Goal: Task Accomplishment & Management: Use online tool/utility

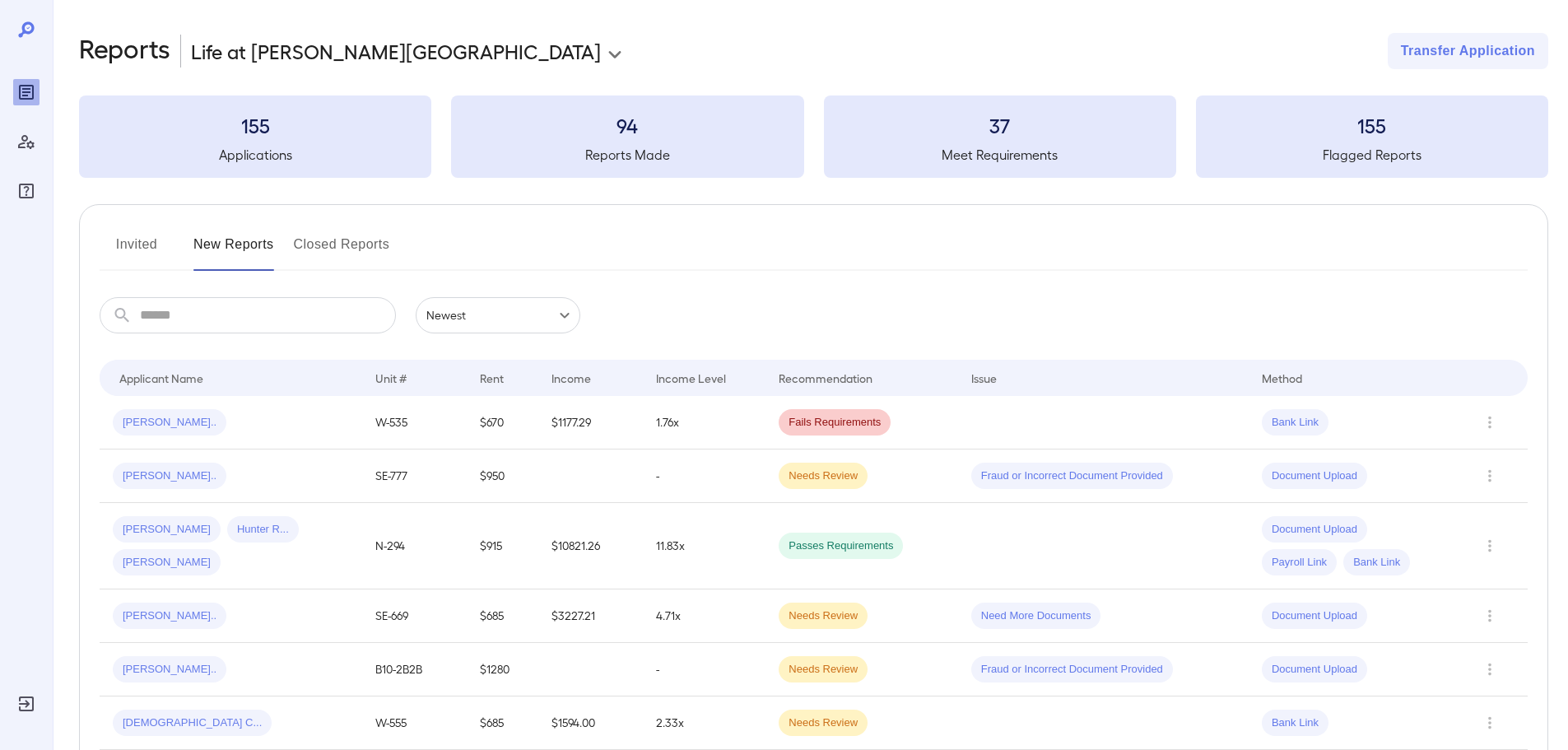
scroll to position [247, 0]
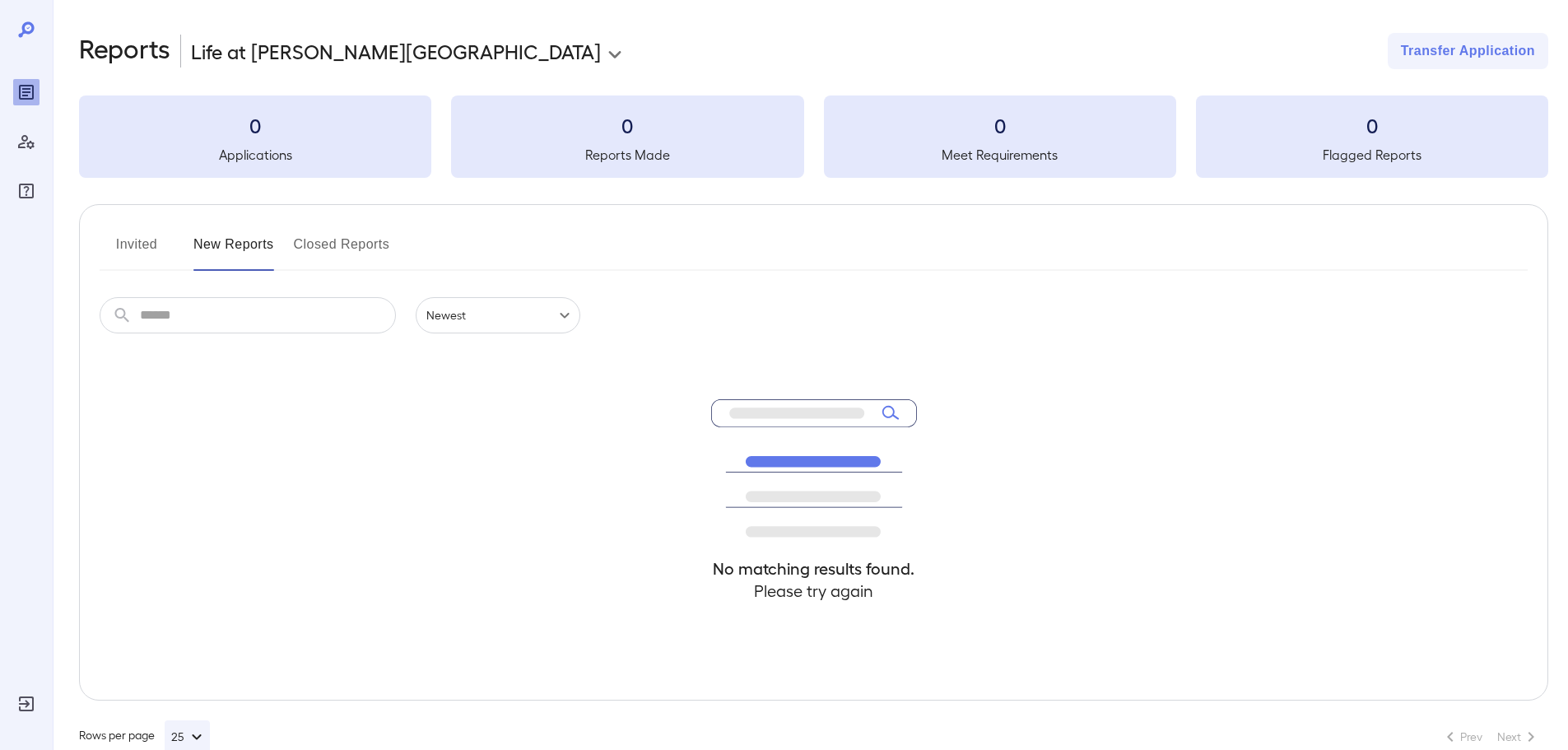
scroll to position [37, 0]
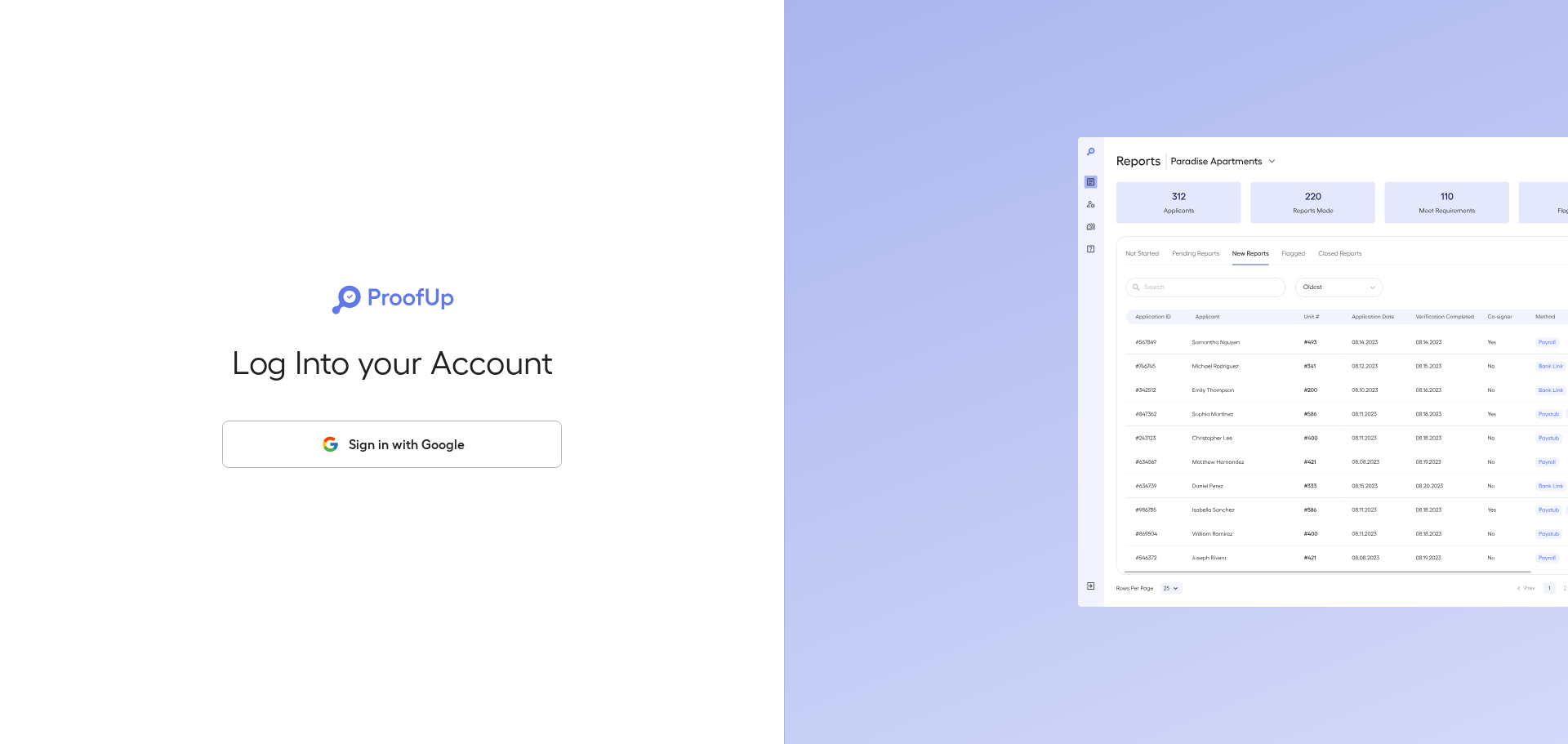
click at [398, 451] on button "Sign in with Google" at bounding box center [392, 444] width 340 height 48
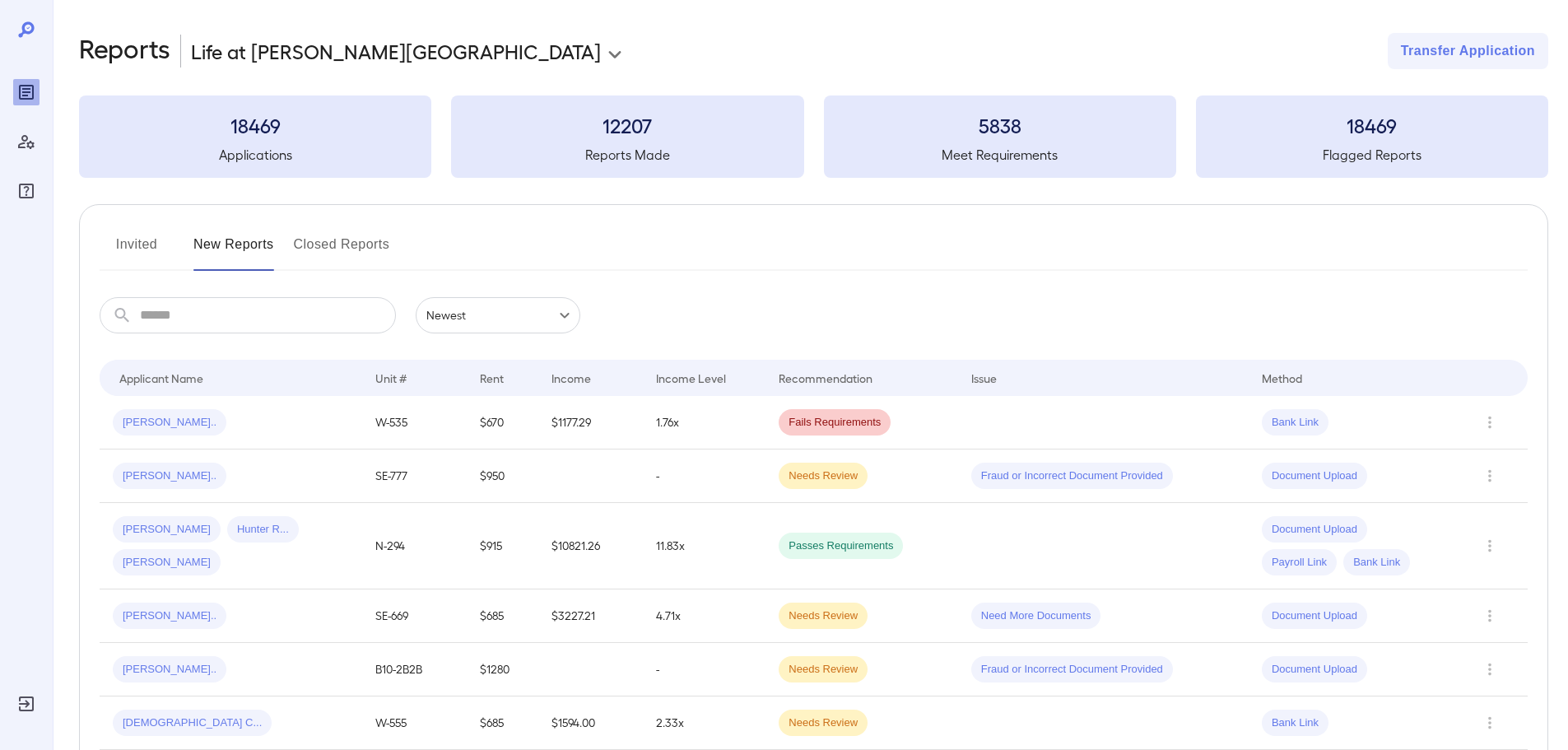
click at [143, 241] on button "Invited" at bounding box center [136, 251] width 74 height 39
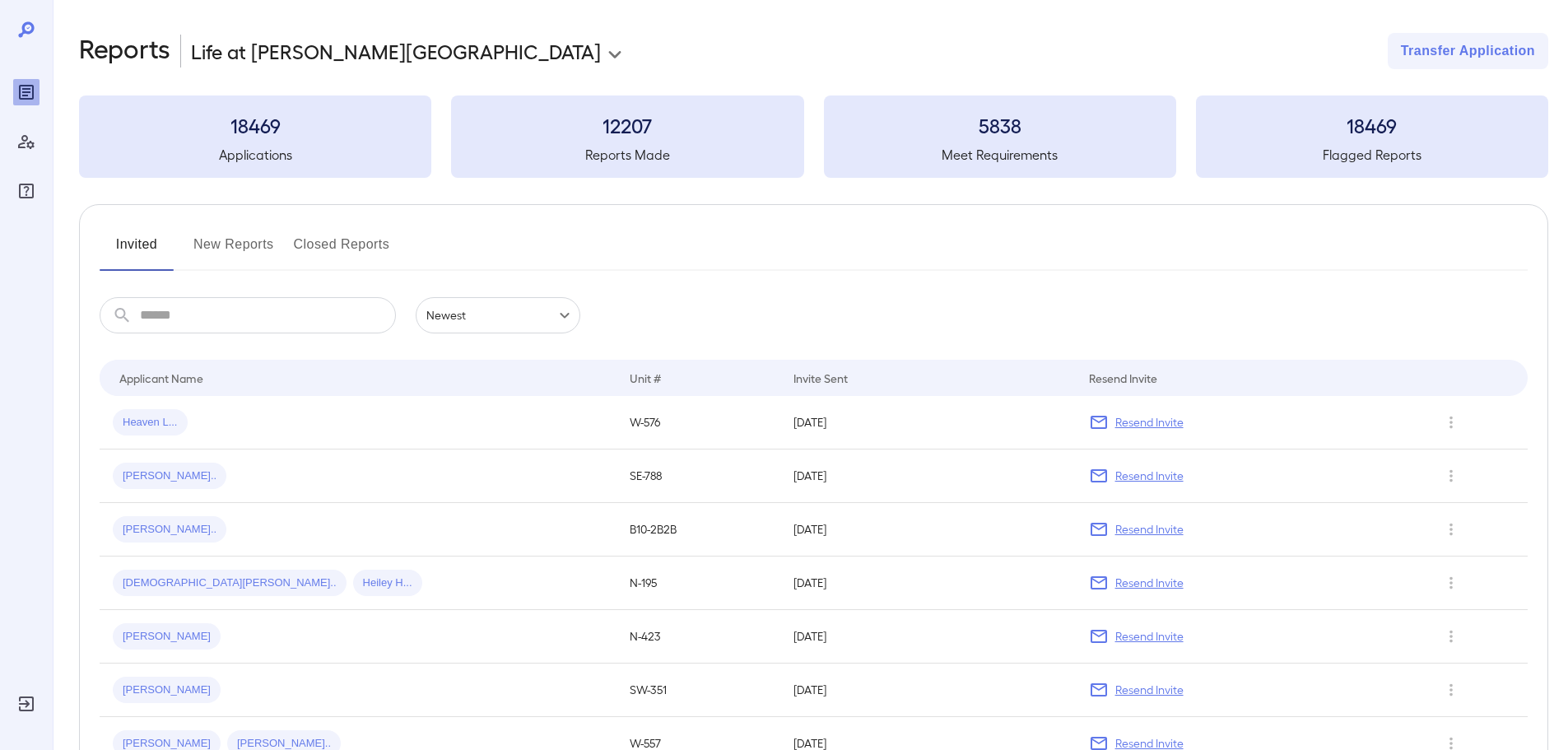
click at [234, 251] on button "New Reports" at bounding box center [233, 251] width 81 height 39
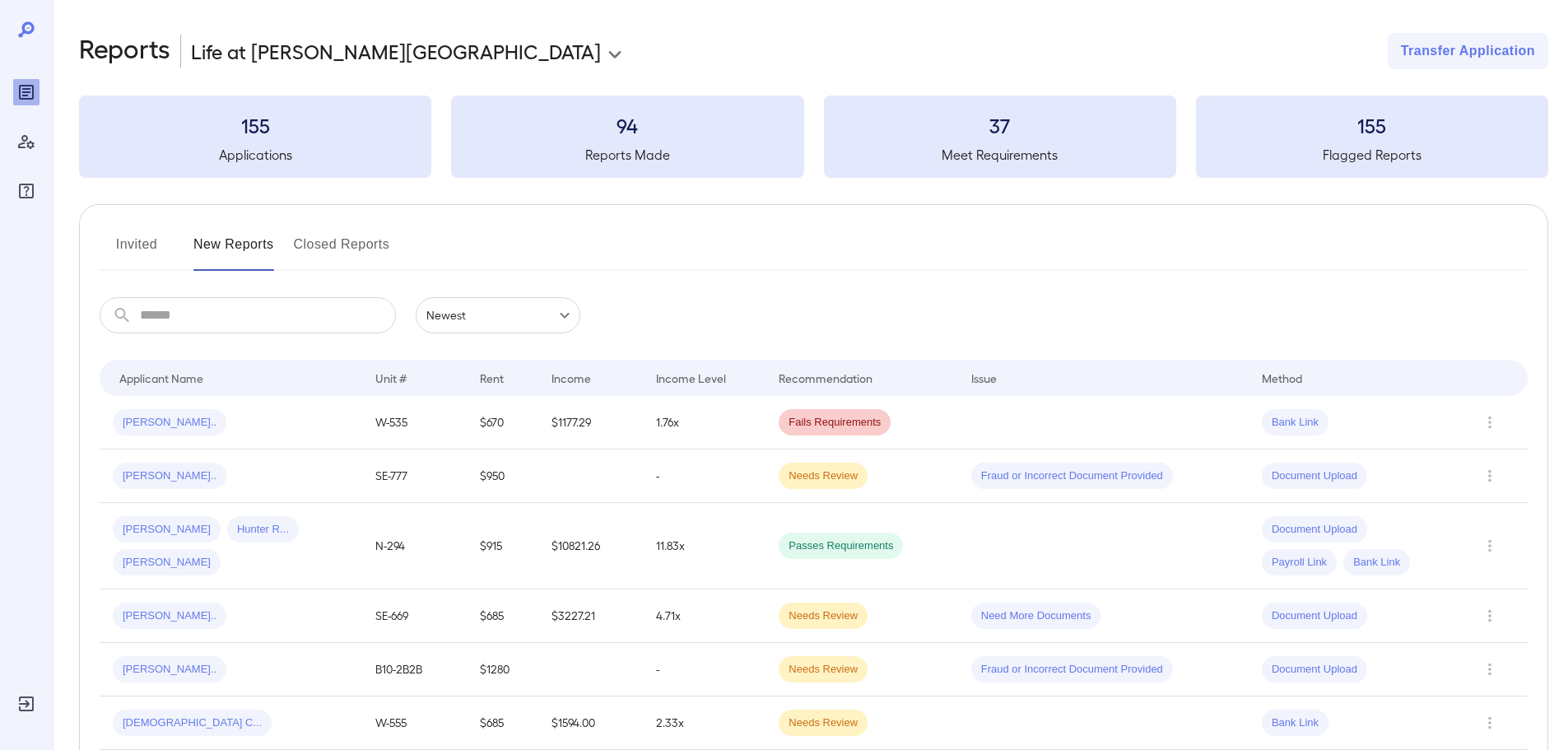
click at [152, 242] on button "Invited" at bounding box center [136, 251] width 74 height 39
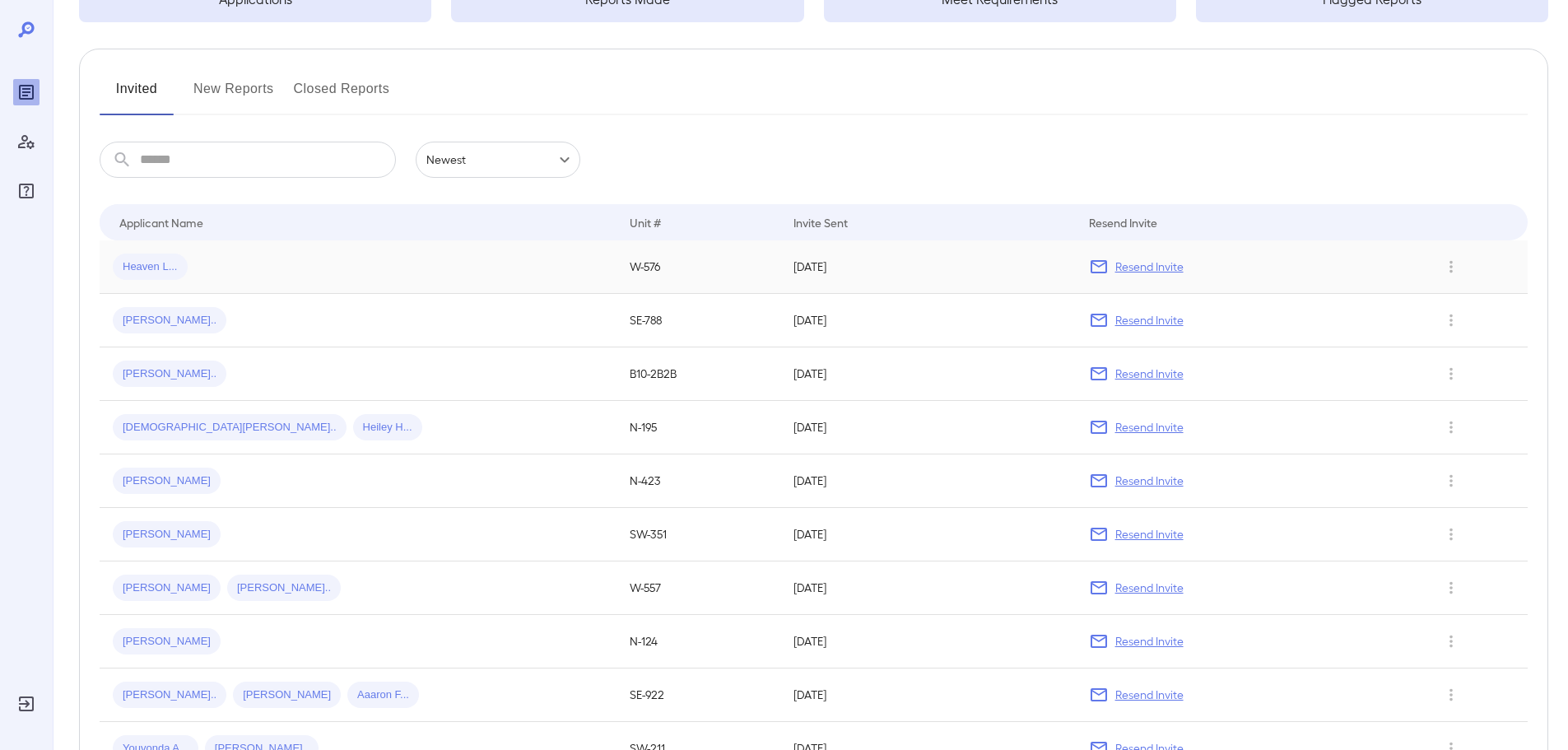
scroll to position [165, 0]
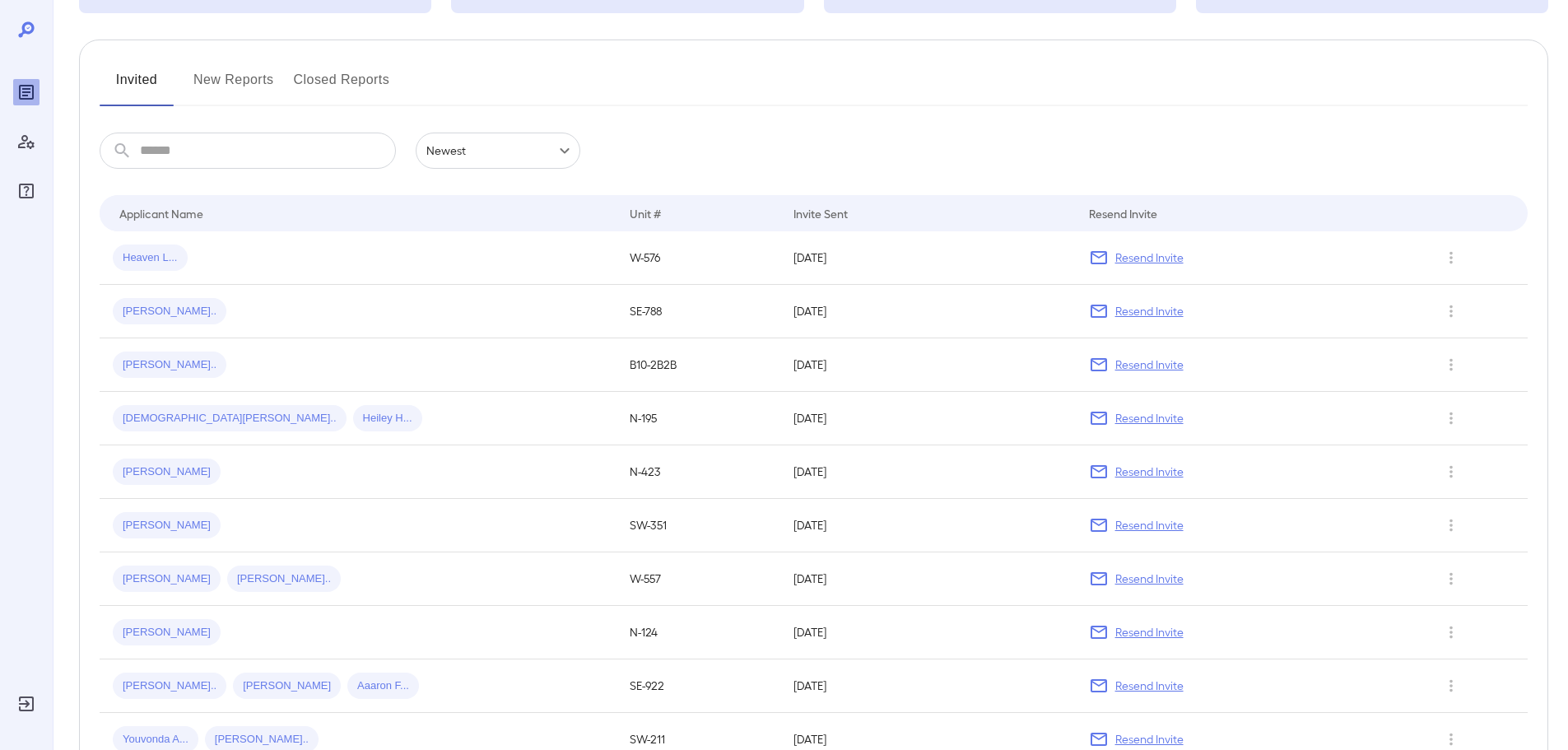
click at [794, 214] on div "Invite Sent" at bounding box center [821, 213] width 54 height 20
click at [261, 146] on input "text" at bounding box center [268, 151] width 256 height 37
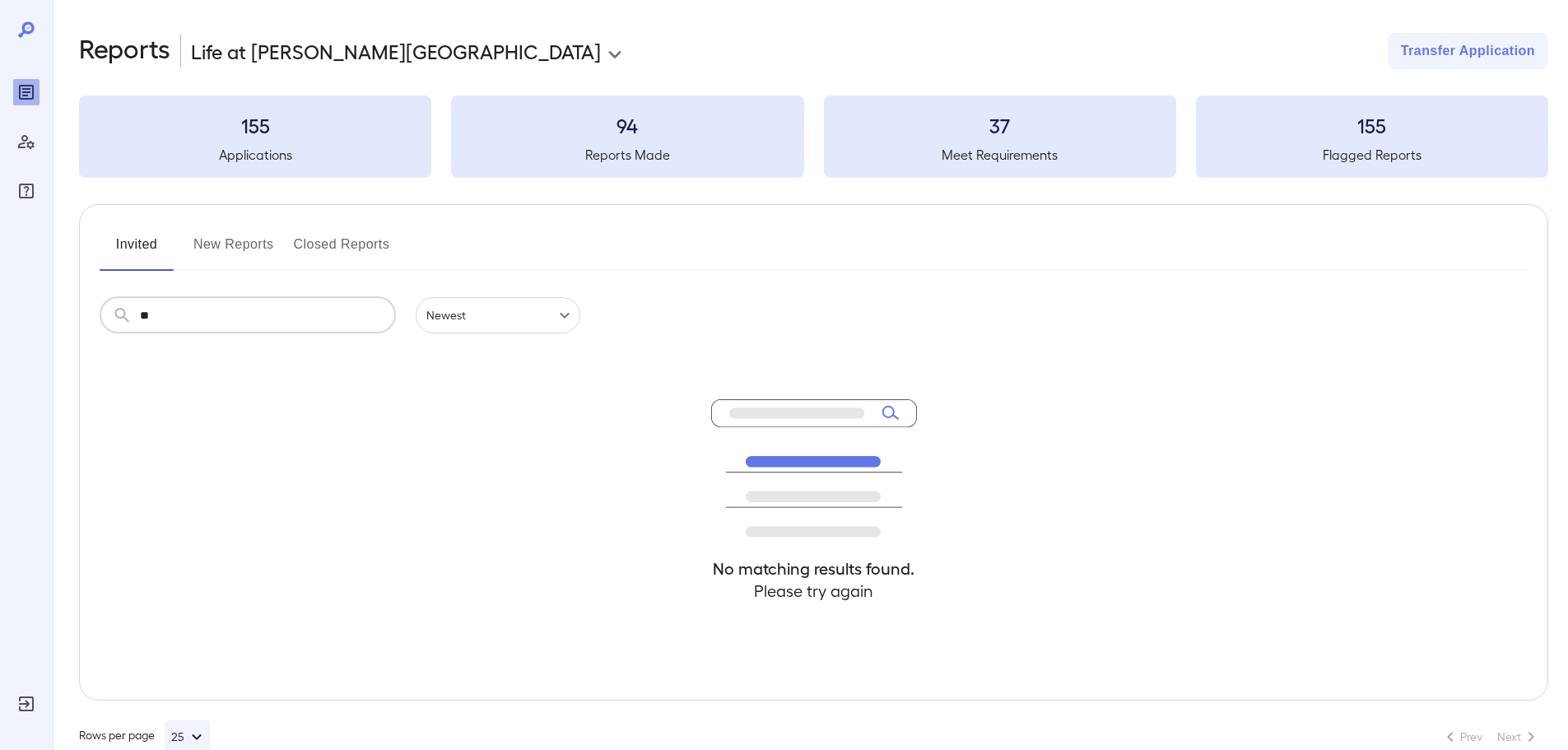
type input "*"
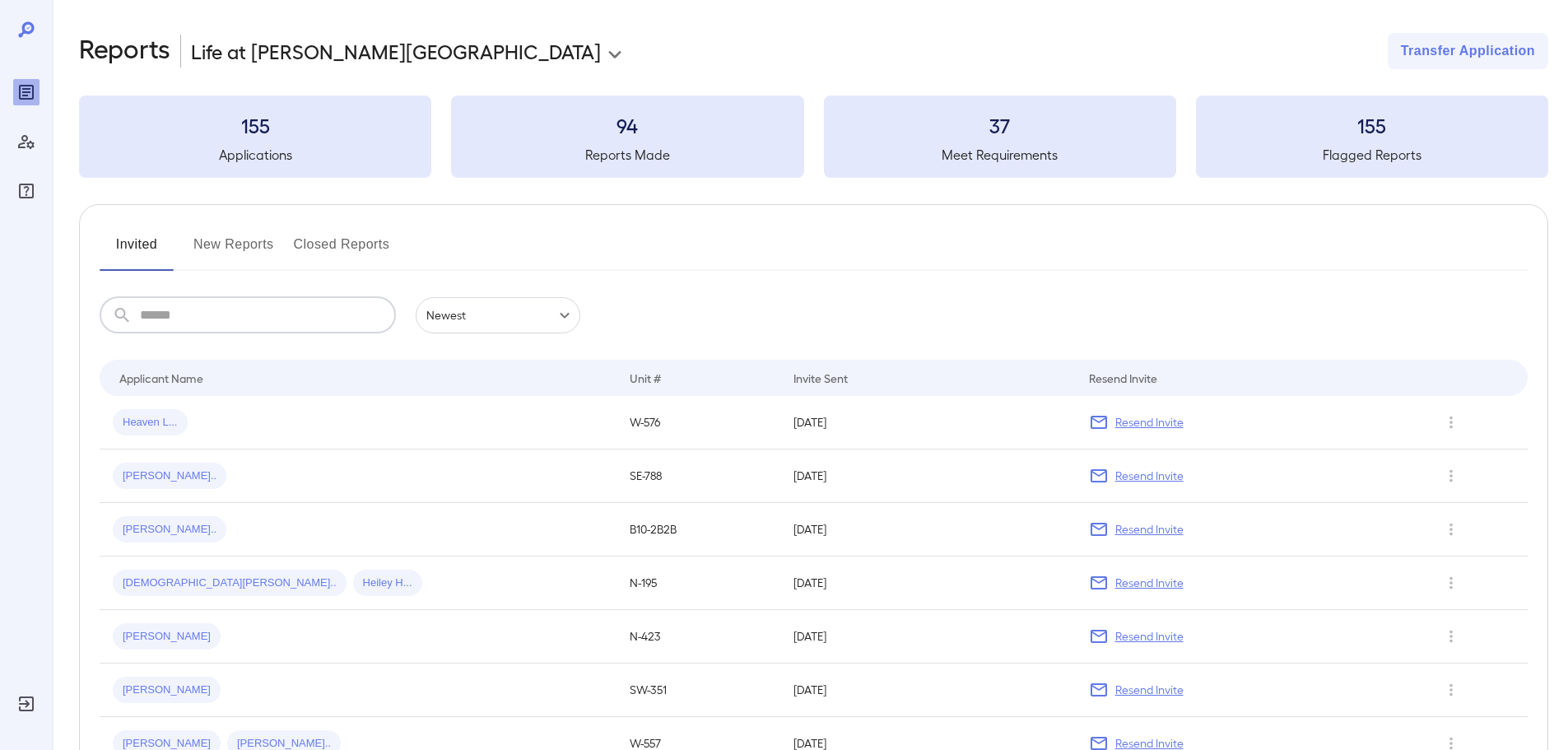
click at [221, 243] on button "New Reports" at bounding box center [233, 251] width 81 height 39
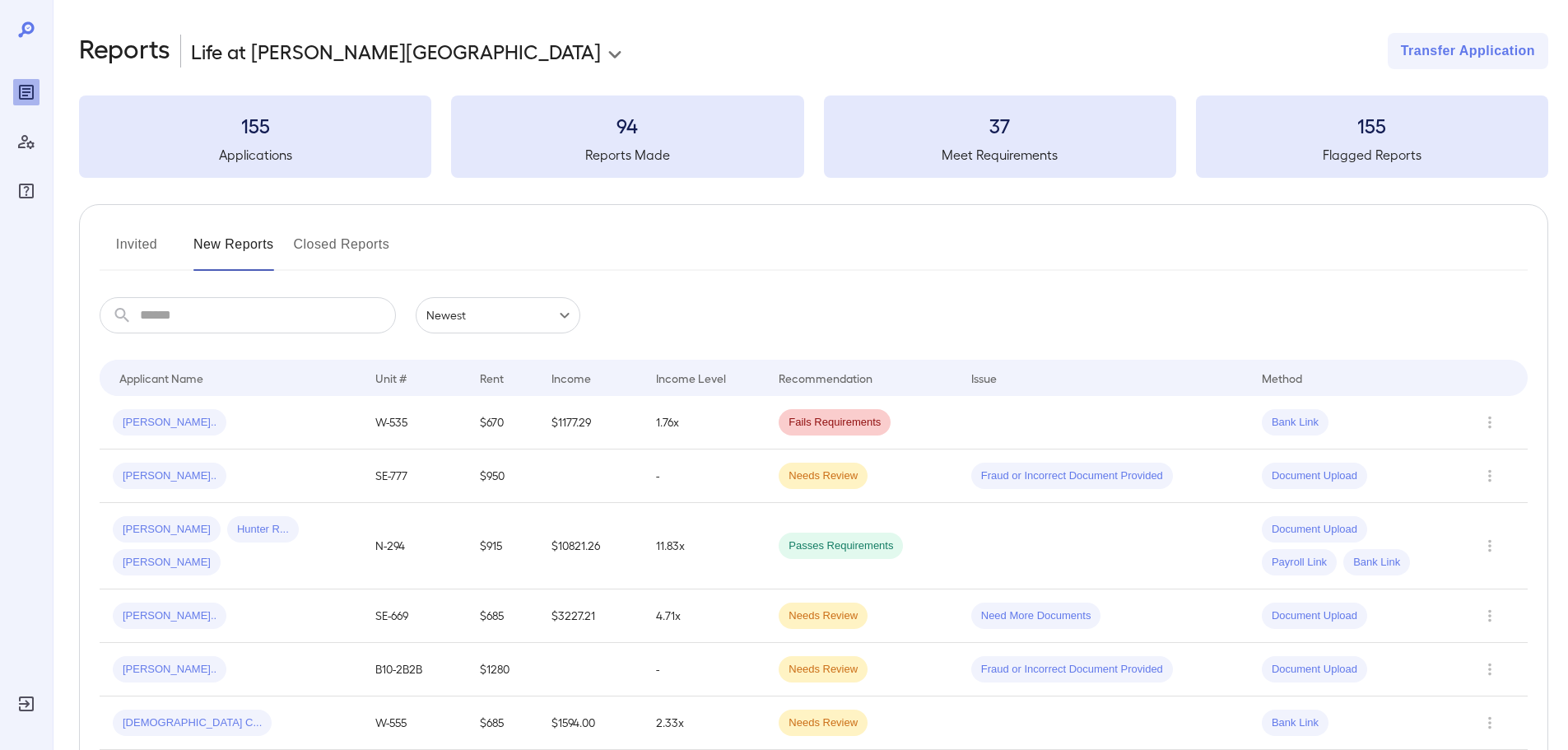
click at [139, 252] on button "Invited" at bounding box center [136, 251] width 74 height 39
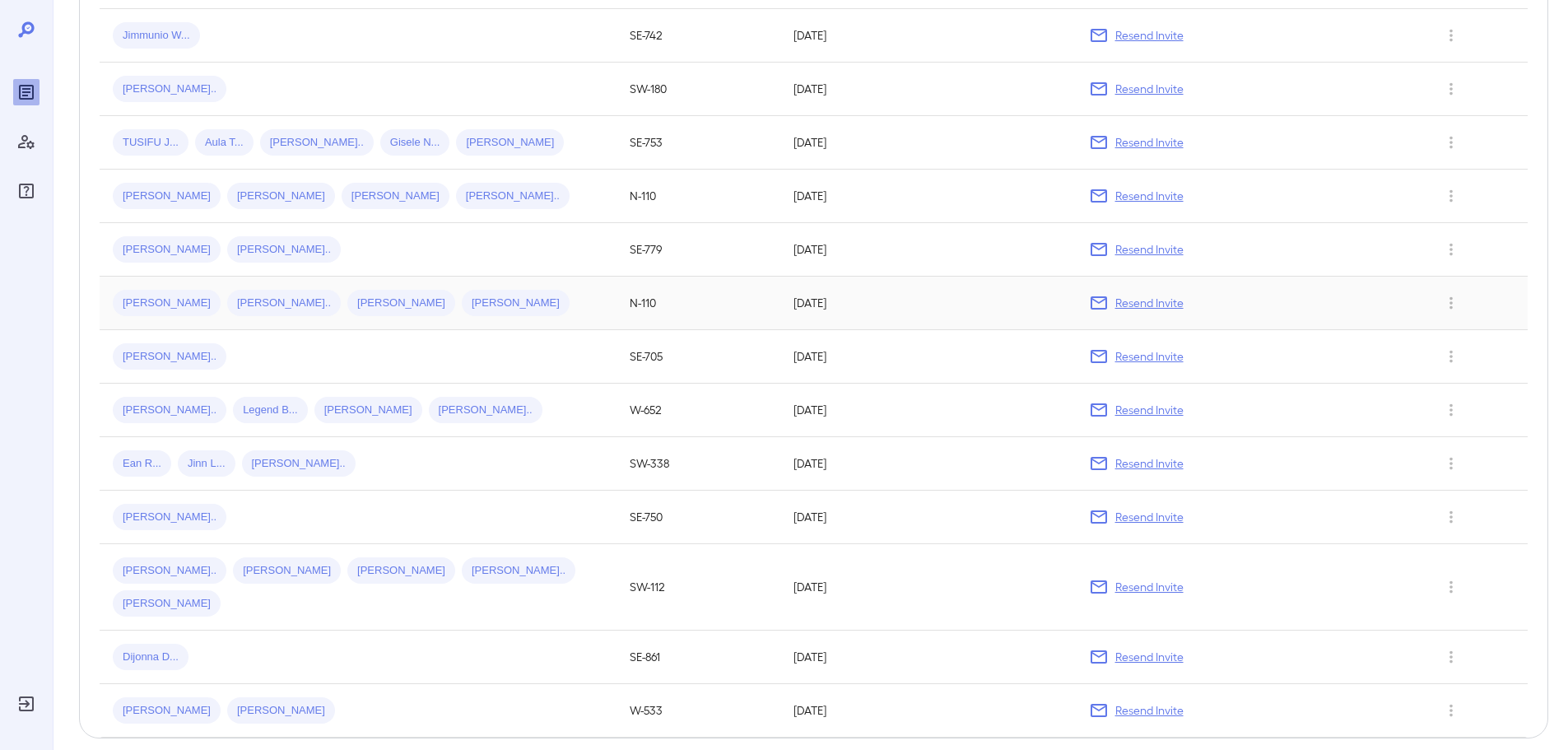
scroll to position [1070, 0]
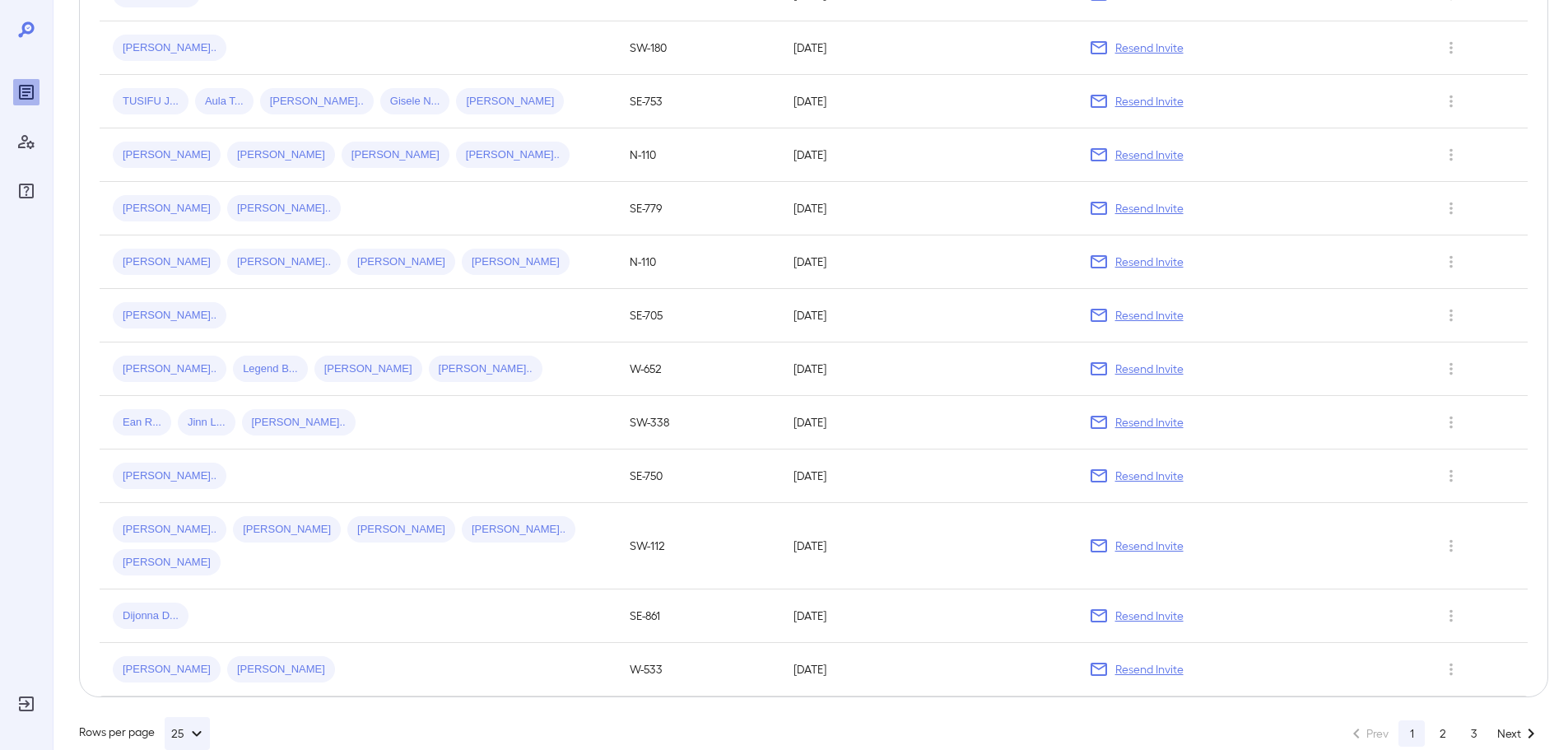
click at [1439, 720] on button "2" at bounding box center [1443, 733] width 26 height 26
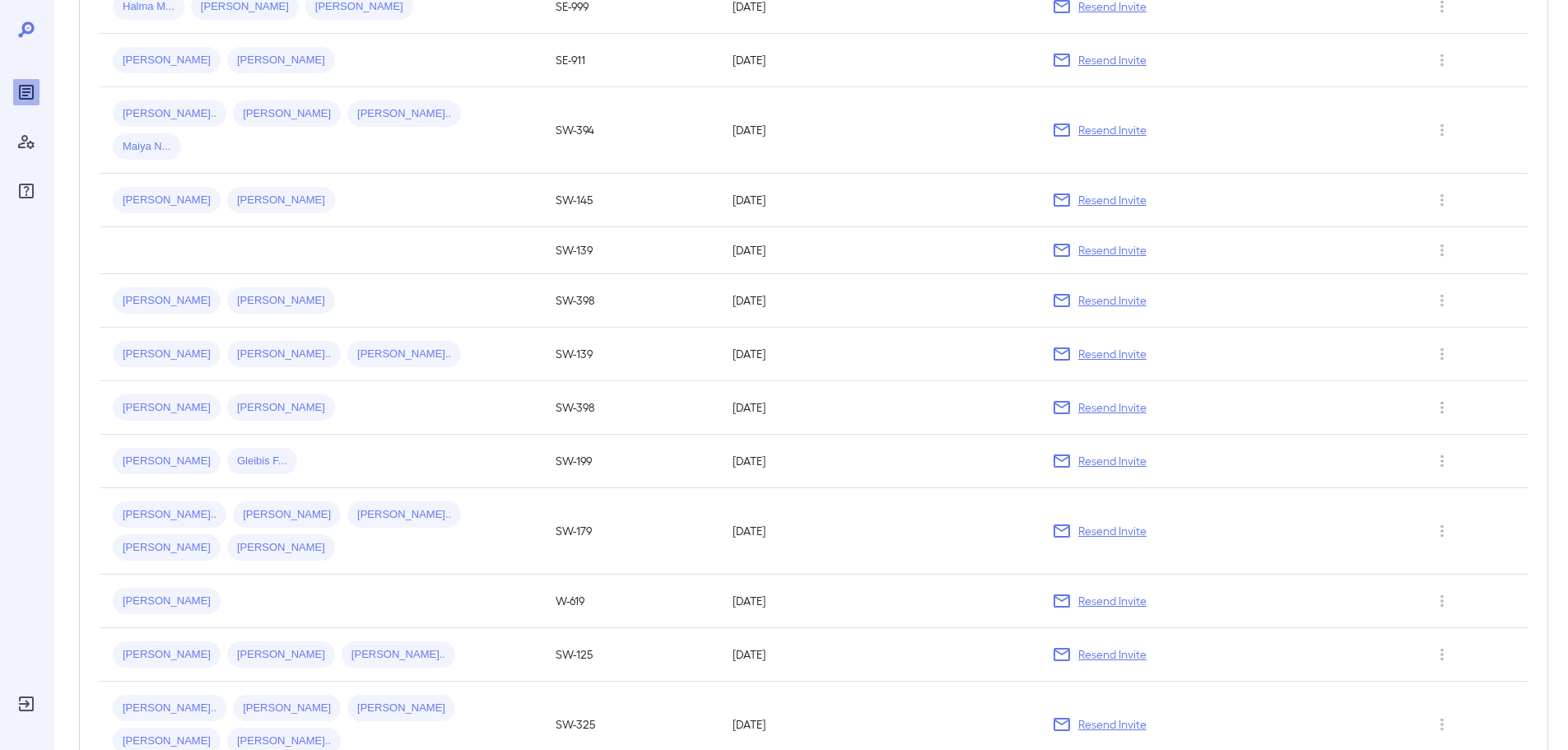
scroll to position [1064, 0]
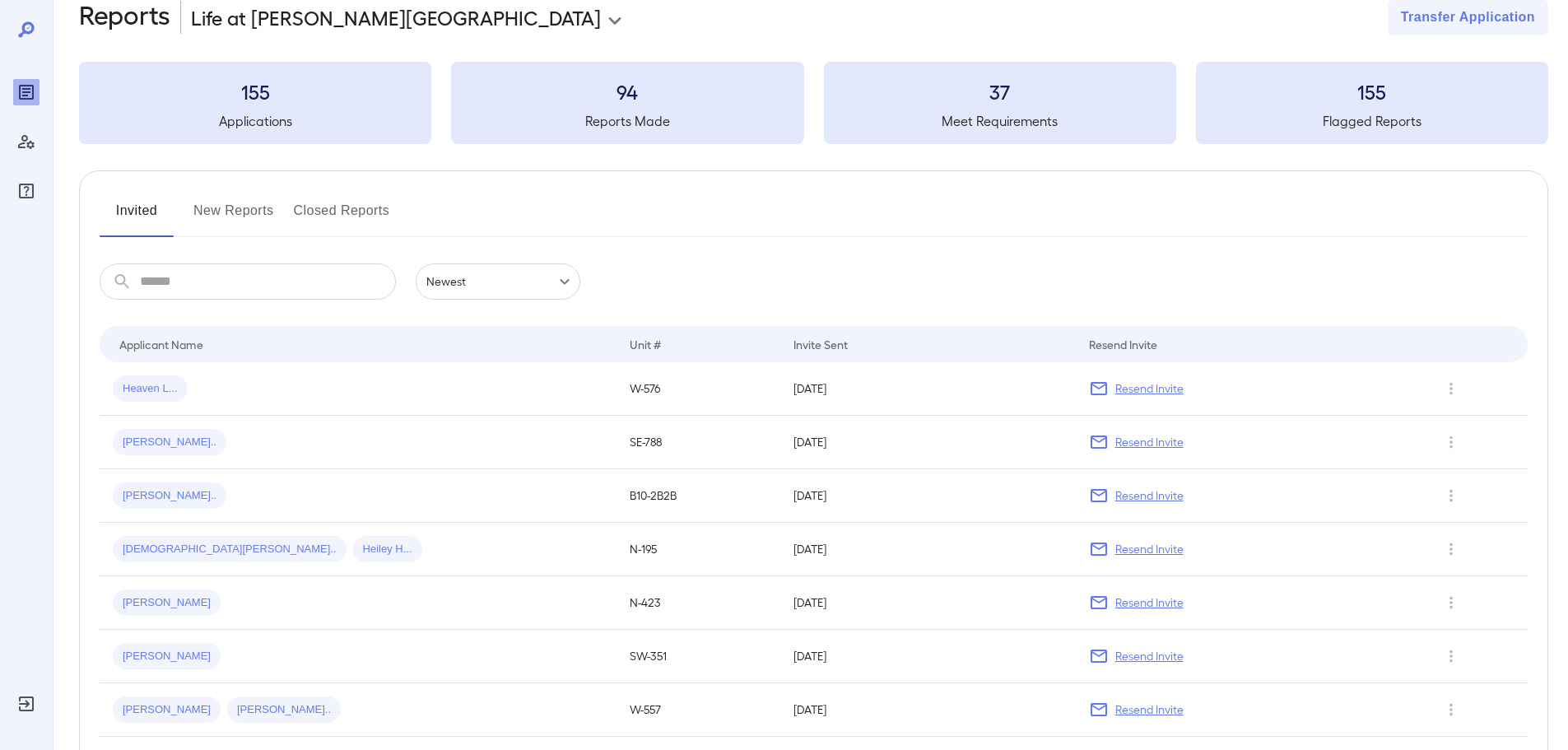
scroll to position [0, 0]
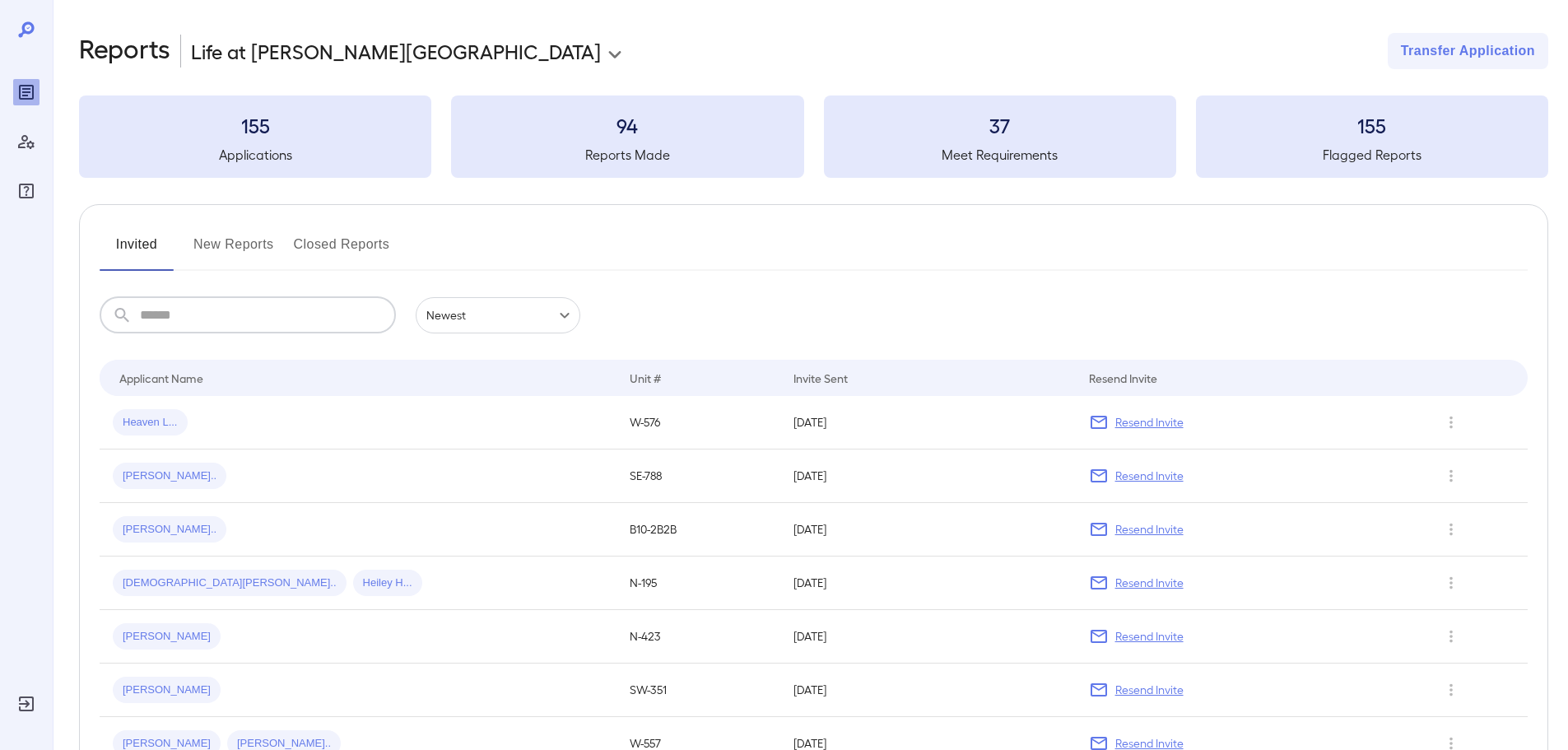
click at [290, 316] on input "text" at bounding box center [268, 315] width 256 height 37
click at [642, 300] on div "​ ​ Newest ******" at bounding box center [813, 315] width 1428 height 37
click at [636, 309] on div "​ ​ Newest ******" at bounding box center [813, 315] width 1428 height 37
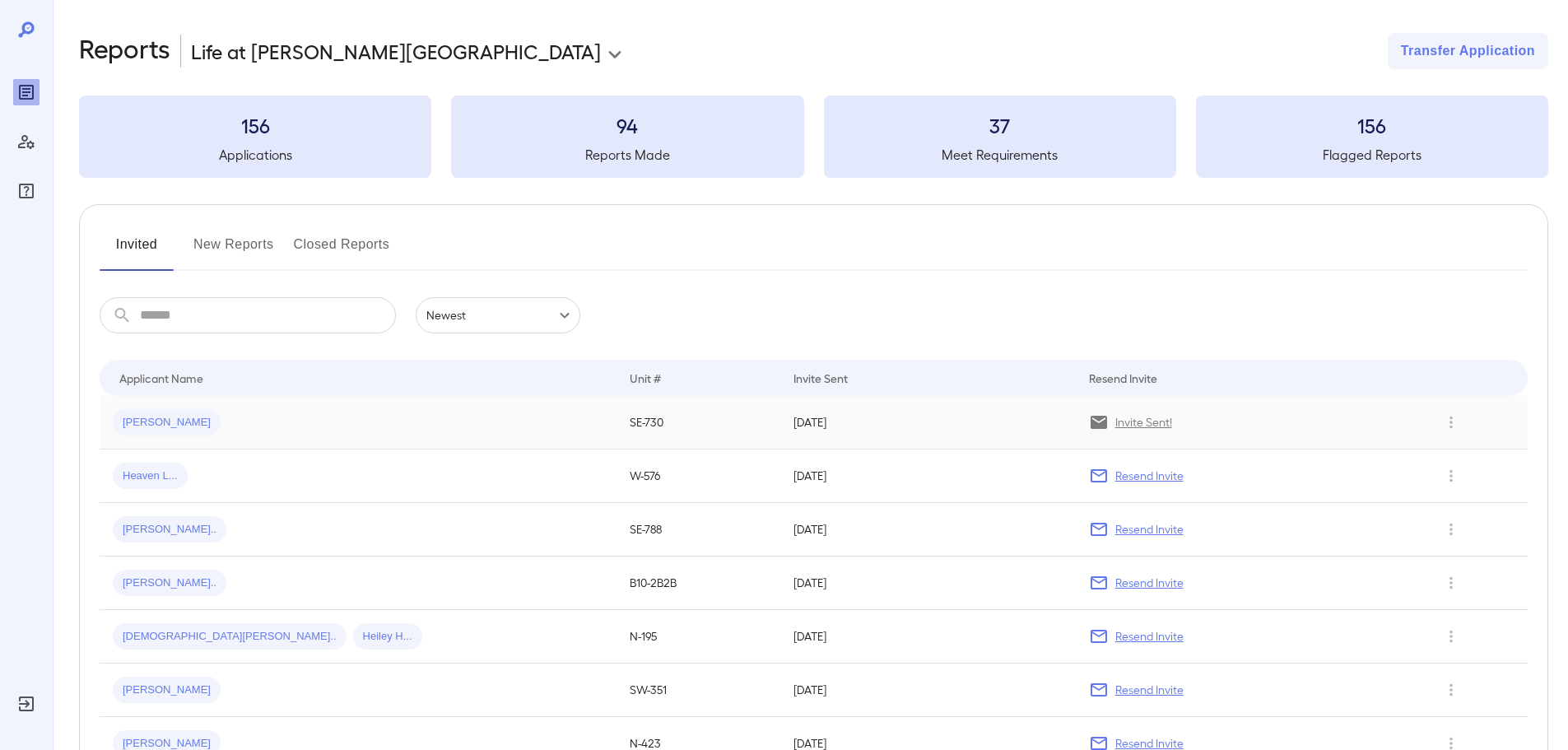
click at [243, 415] on div "[PERSON_NAME]" at bounding box center [357, 422] width 490 height 26
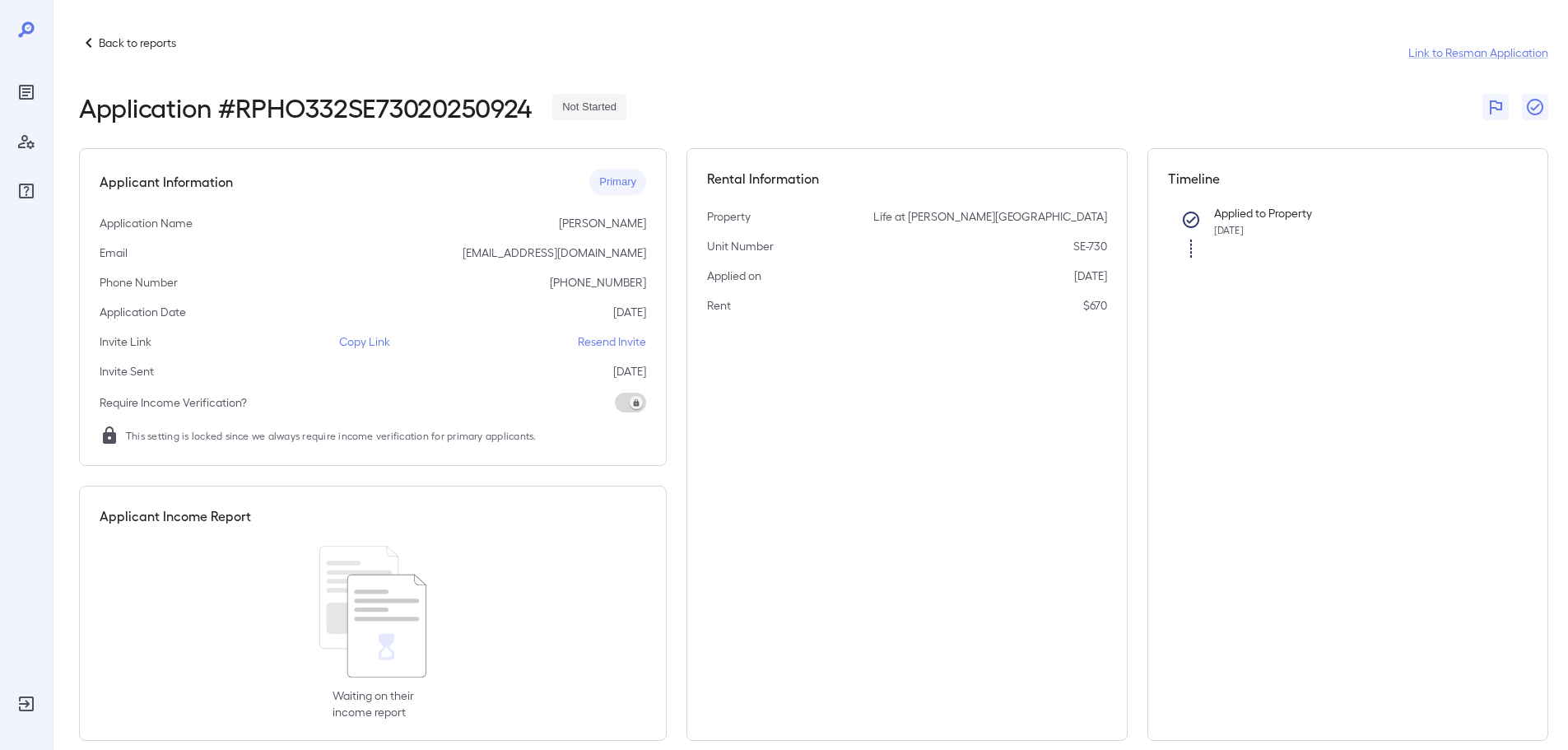
click at [375, 337] on p "Copy Link" at bounding box center [364, 341] width 51 height 17
click at [93, 38] on icon at bounding box center [89, 43] width 20 height 20
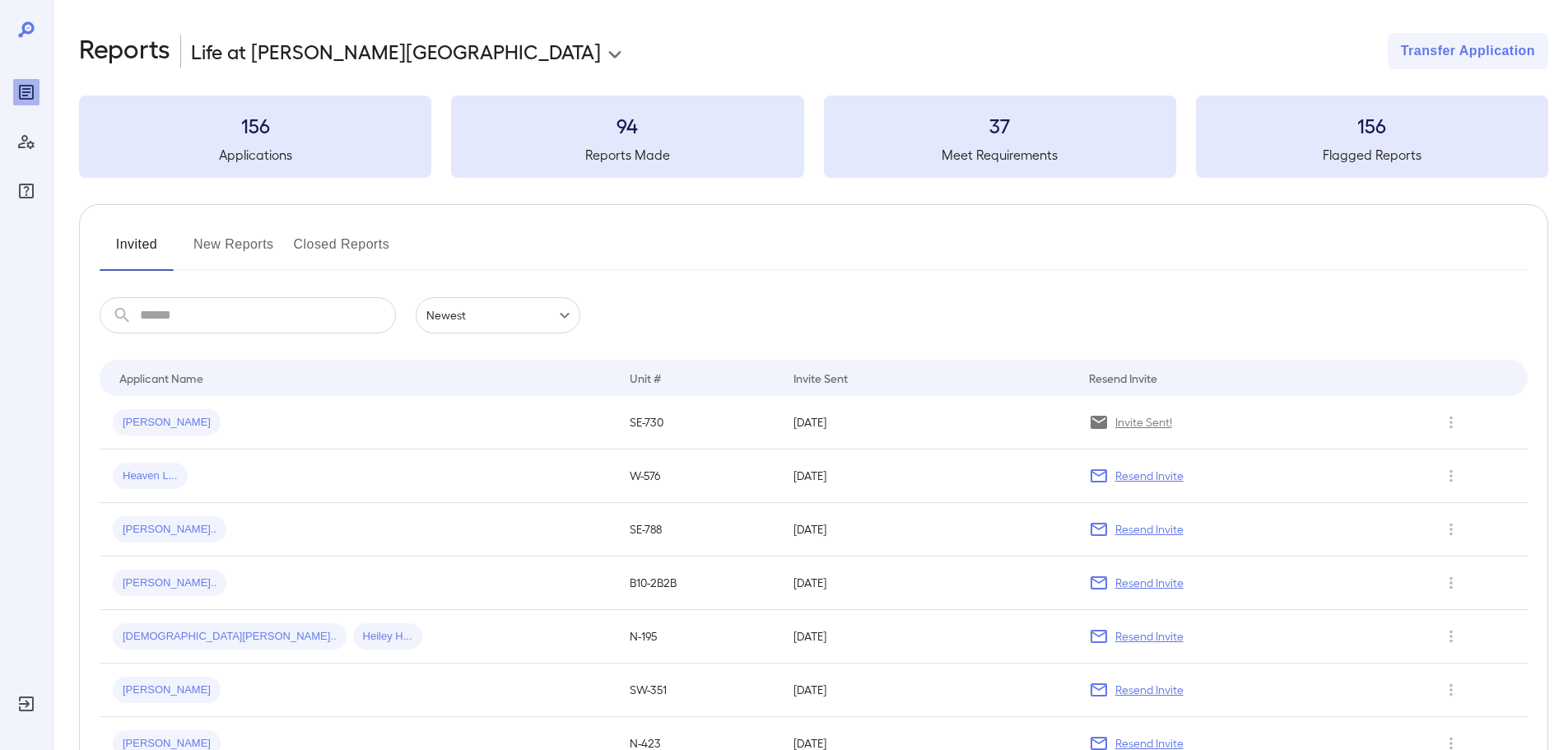
click at [229, 249] on button "New Reports" at bounding box center [233, 251] width 81 height 39
